Goal: Obtain resource: Download file/media

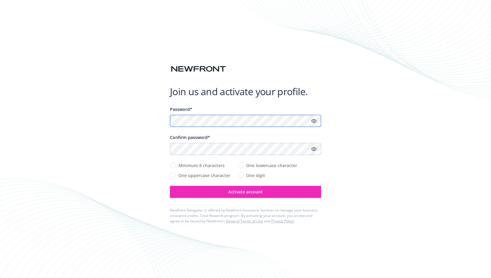
click at [0, 278] on com-1password-button at bounding box center [0, 278] width 0 height 0
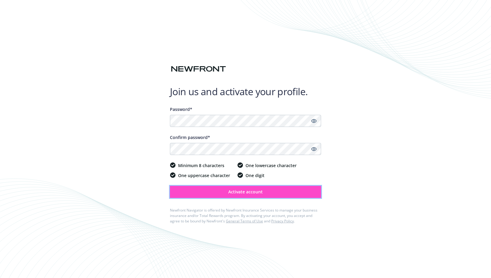
click at [229, 191] on span "Activate account" at bounding box center [245, 192] width 34 height 6
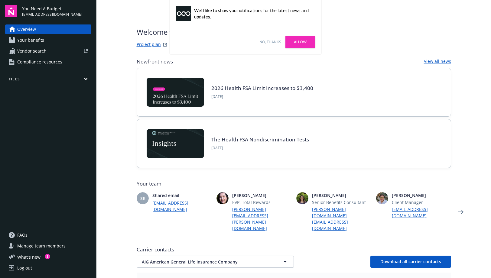
click at [301, 41] on link "Allow" at bounding box center [300, 41] width 30 height 11
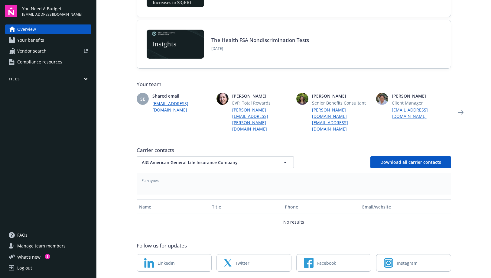
scroll to position [96, 0]
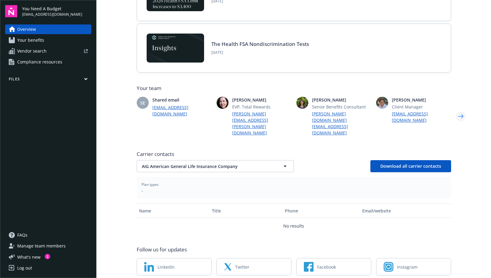
click at [457, 110] on icon "Next" at bounding box center [461, 116] width 10 height 12
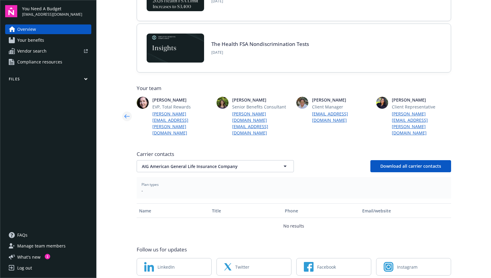
click at [125, 115] on icon "Previous" at bounding box center [126, 117] width 5 height 4
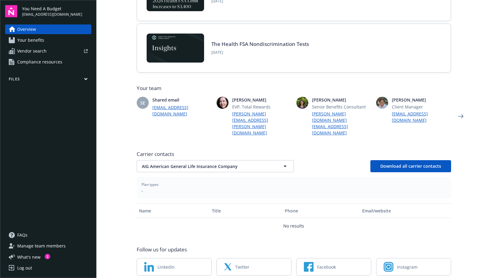
scroll to position [0, 0]
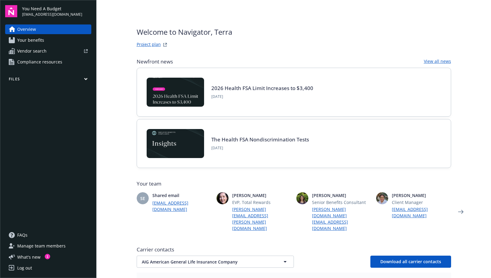
click at [85, 79] on icon "button" at bounding box center [86, 79] width 4 height 3
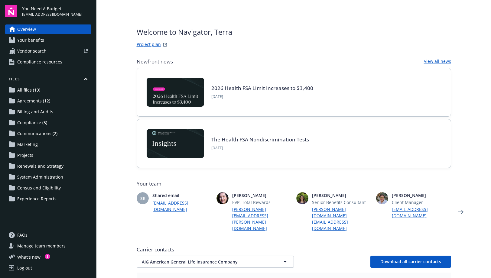
click at [35, 100] on span "Agreements (12)" at bounding box center [33, 101] width 33 height 10
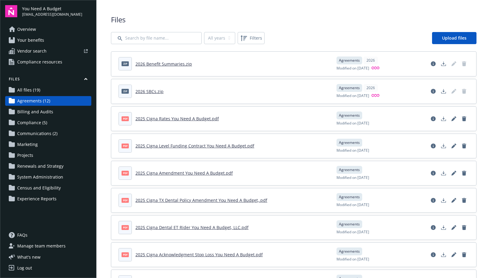
click at [198, 95] on header "zip 2026 SBCs.zip" at bounding box center [223, 91] width 211 height 13
click at [441, 92] on icon "Download document" at bounding box center [443, 91] width 5 height 5
click at [441, 63] on icon "Download document" at bounding box center [443, 63] width 5 height 5
